Goal: Download file/media

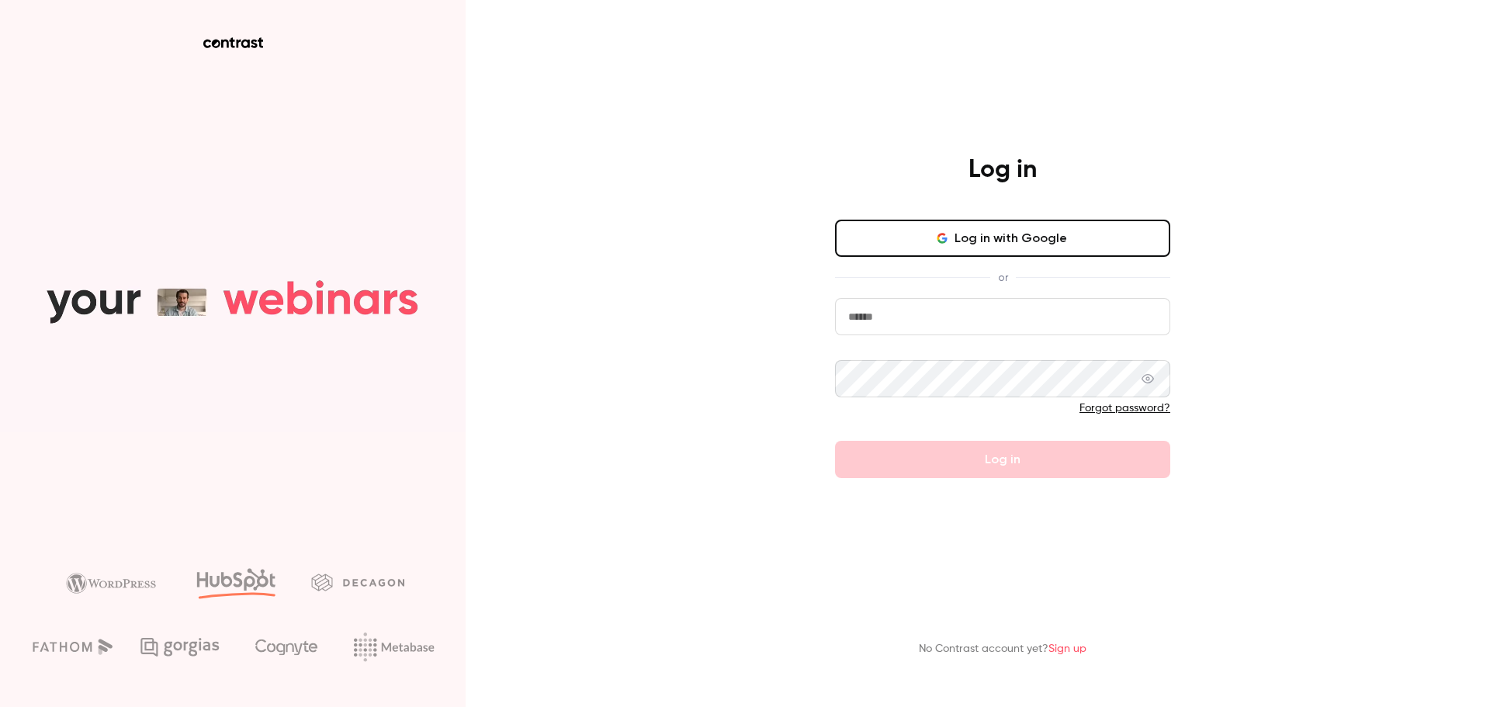
type input "**********"
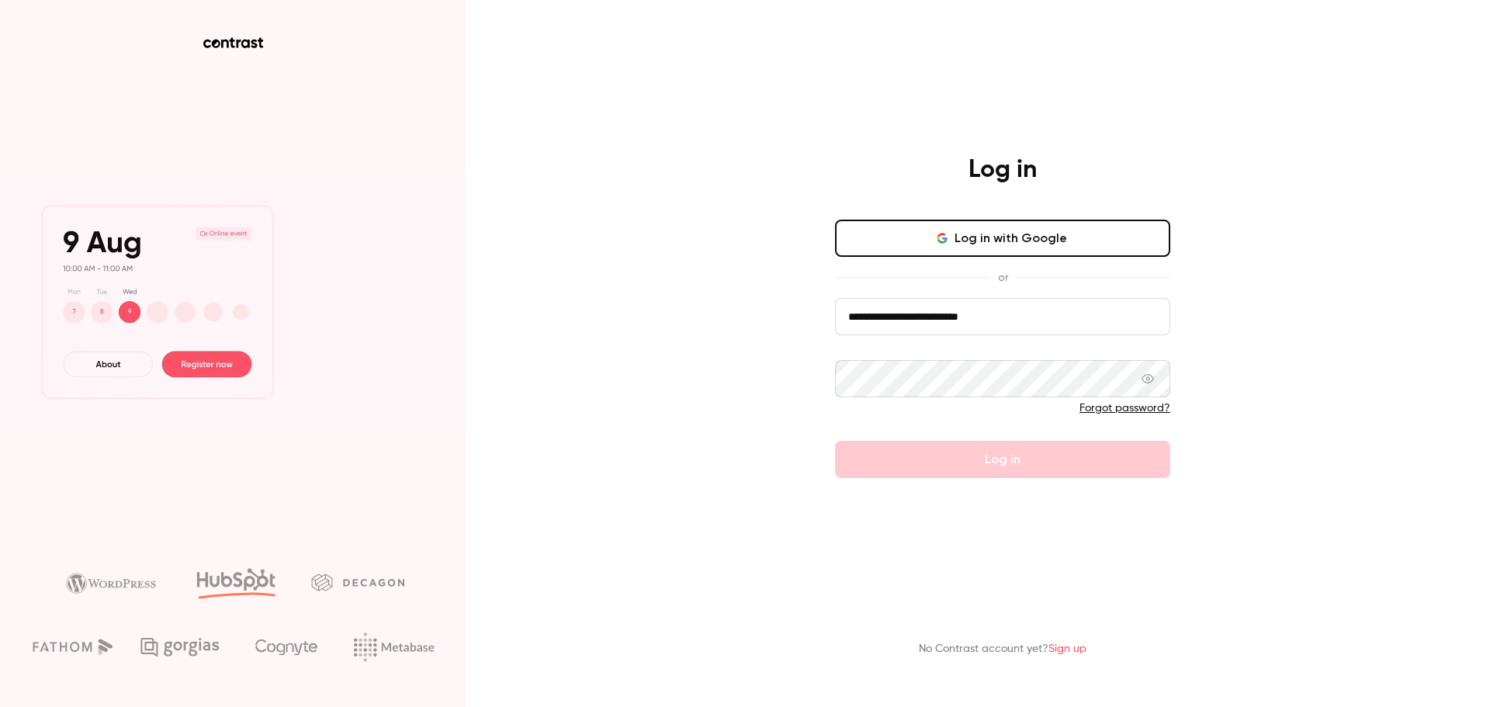
click at [945, 251] on button "Log in with Google" at bounding box center [1002, 238] width 335 height 37
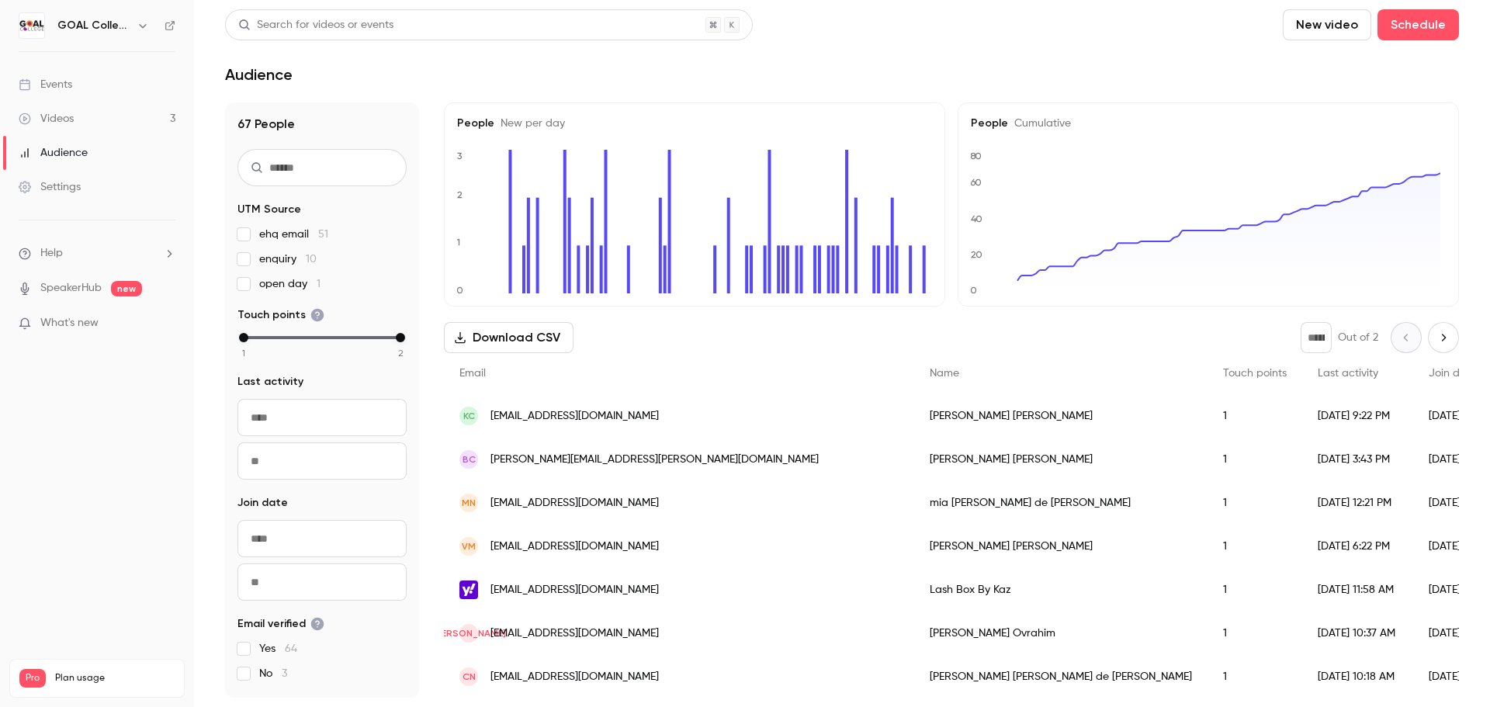
click at [510, 337] on button "Download CSV" at bounding box center [509, 337] width 130 height 31
click at [104, 113] on link "Videos 3" at bounding box center [97, 119] width 194 height 34
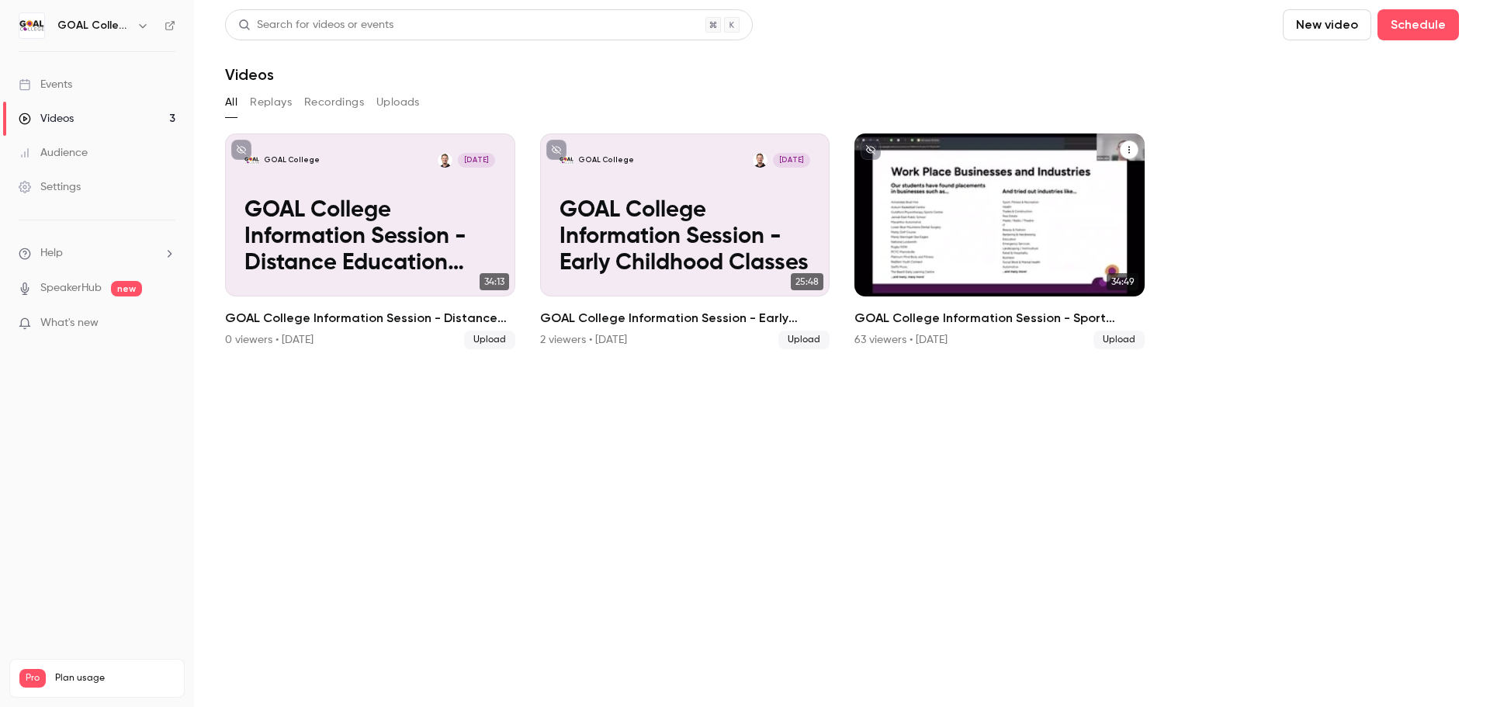
click at [947, 218] on p "GOAL College Information Session - Sport Classes" at bounding box center [999, 237] width 251 height 79
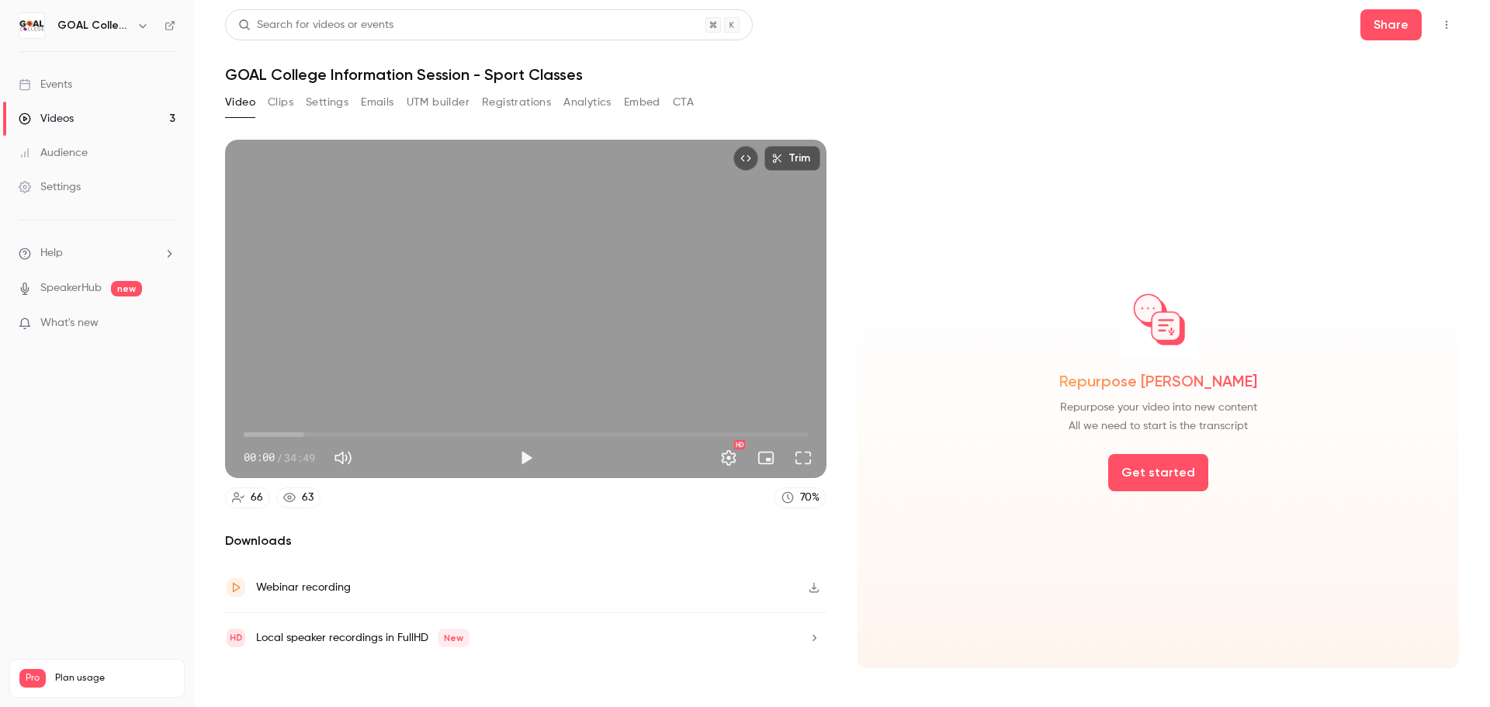
click at [596, 103] on button "Analytics" at bounding box center [587, 102] width 48 height 25
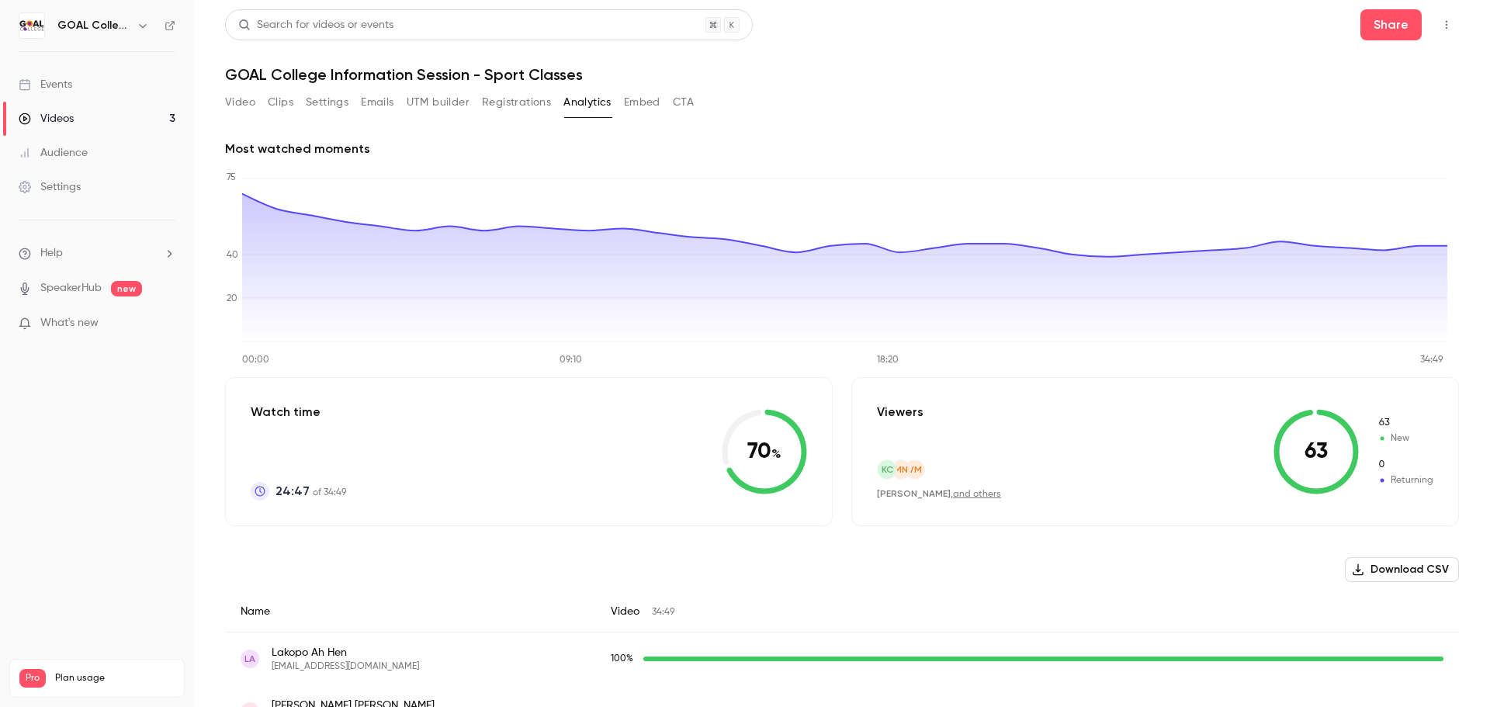
click at [1374, 570] on button "Download CSV" at bounding box center [1402, 569] width 114 height 25
